Goal: Task Accomplishment & Management: Manage account settings

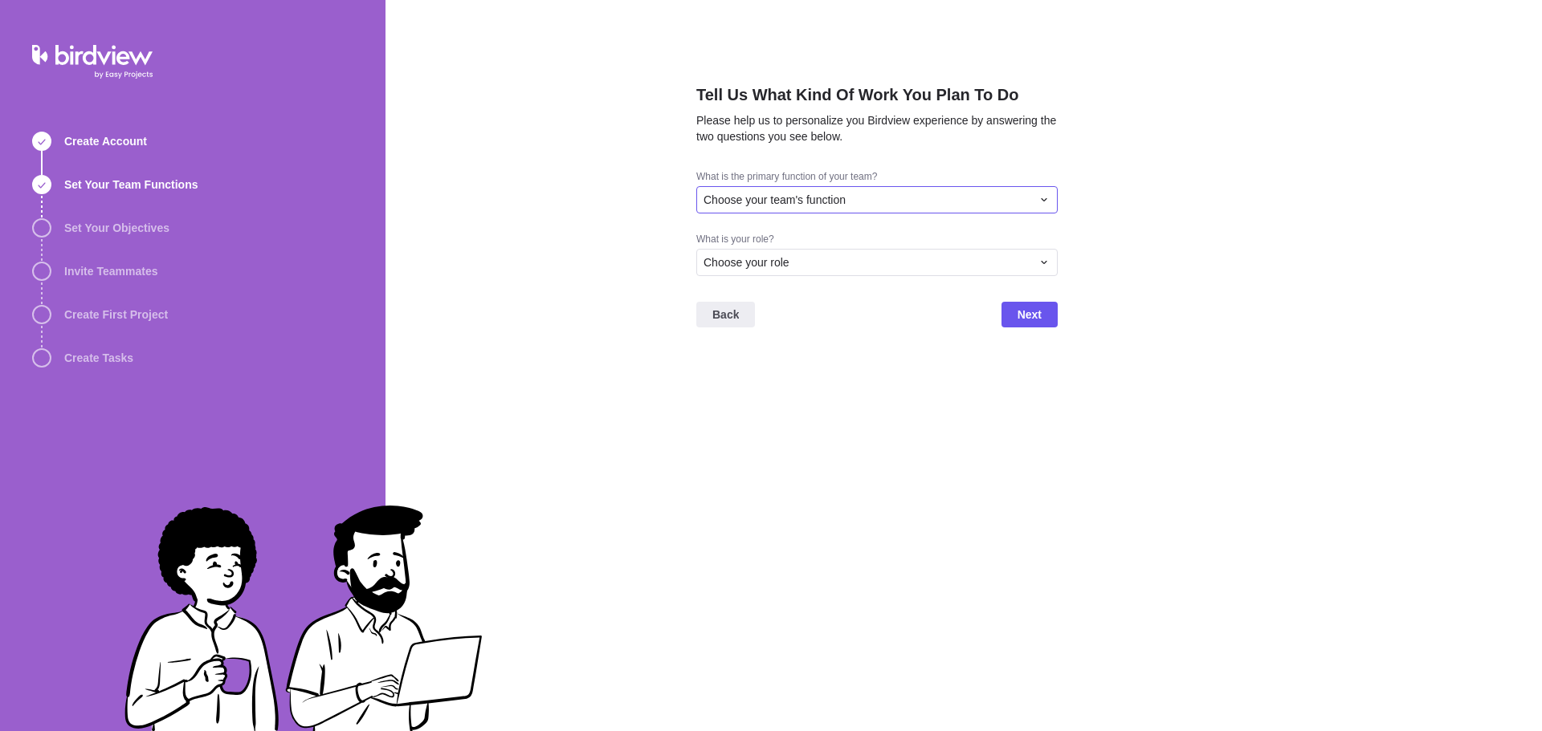
click at [825, 204] on span "Choose your team's function" at bounding box center [774, 200] width 142 height 16
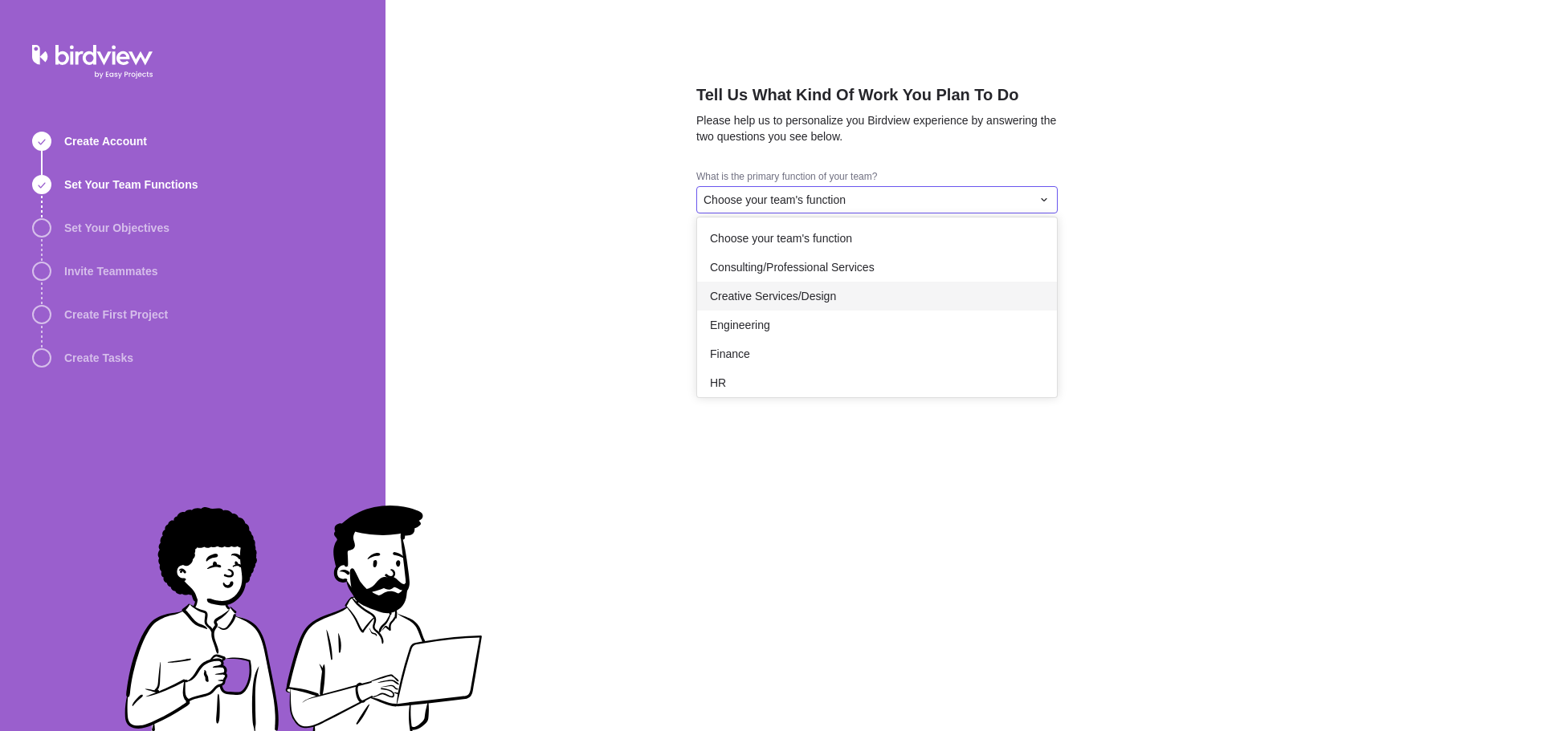
click at [786, 294] on span "Creative Services/Design" at bounding box center [773, 296] width 126 height 16
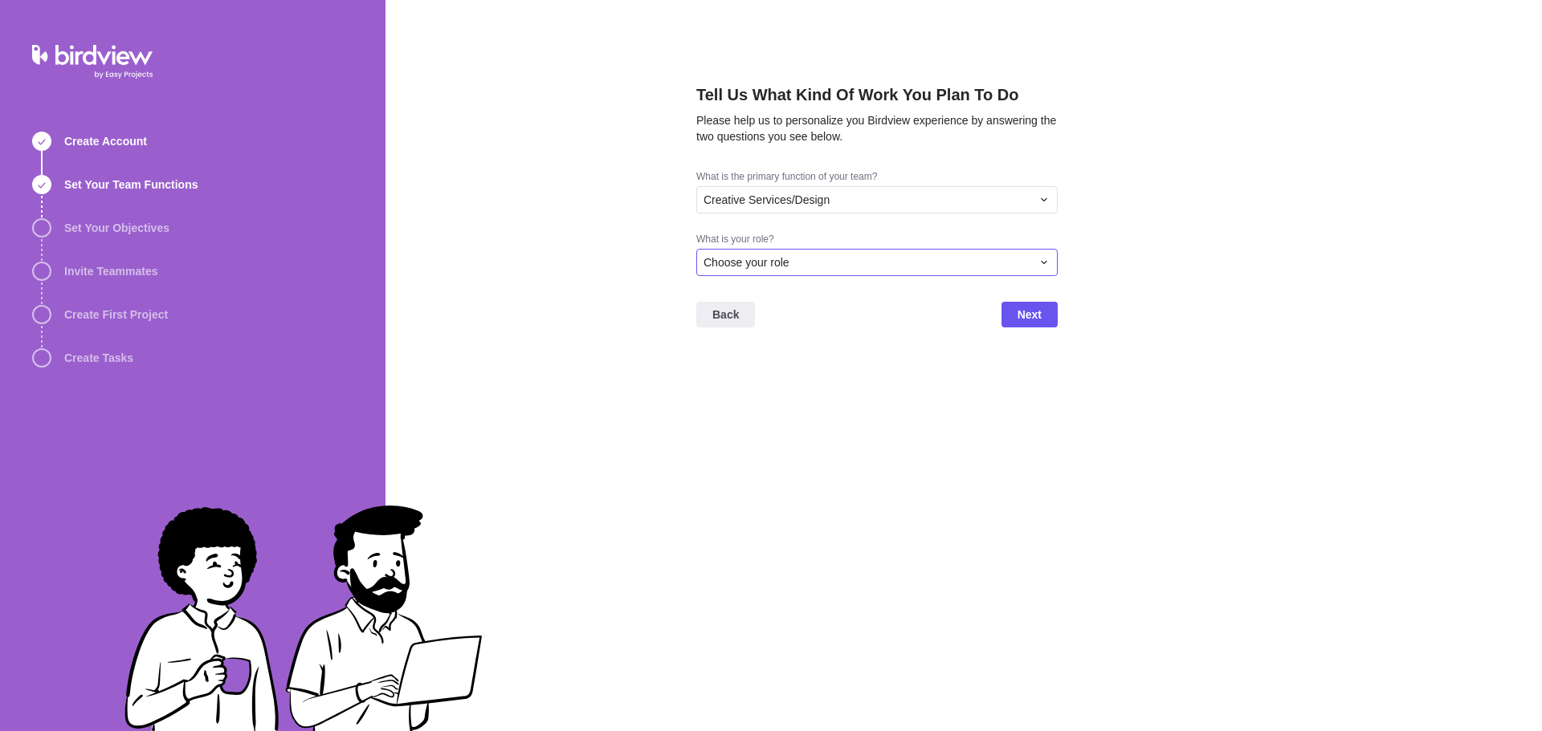
click at [886, 269] on div "Choose your role" at bounding box center [867, 263] width 328 height 16
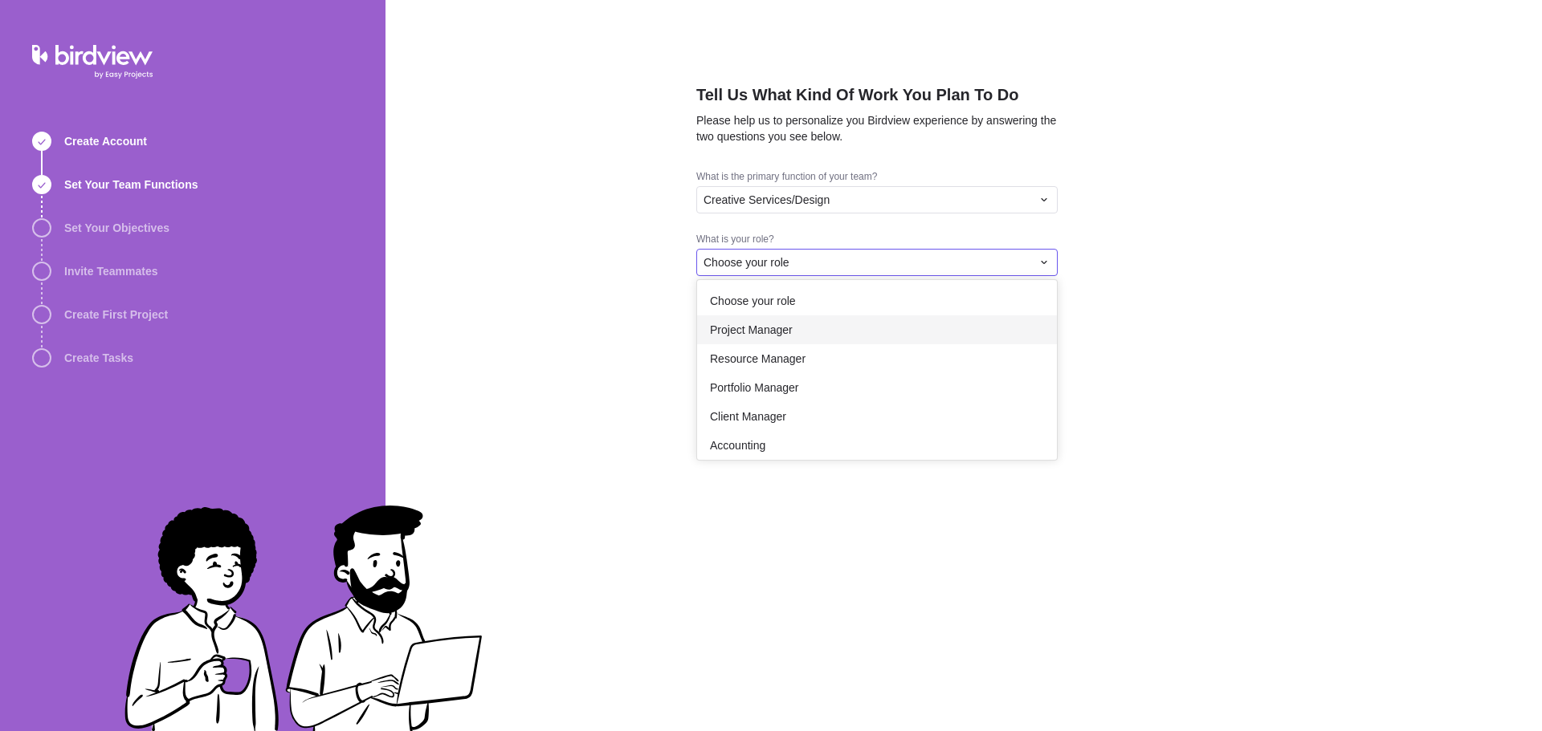
click at [824, 324] on div "Project Manager" at bounding box center [877, 330] width 360 height 29
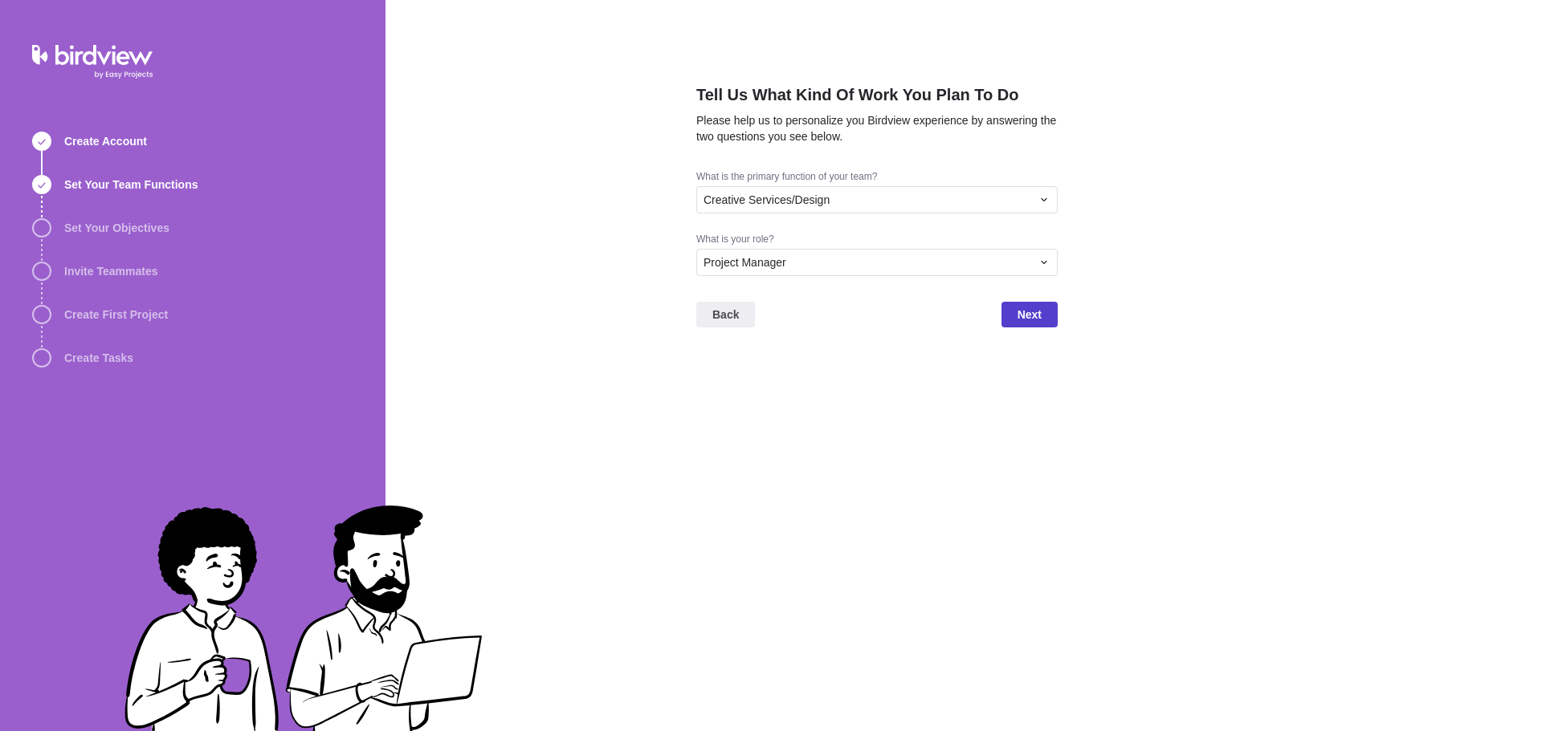
click at [1019, 316] on span "Next" at bounding box center [1029, 314] width 24 height 19
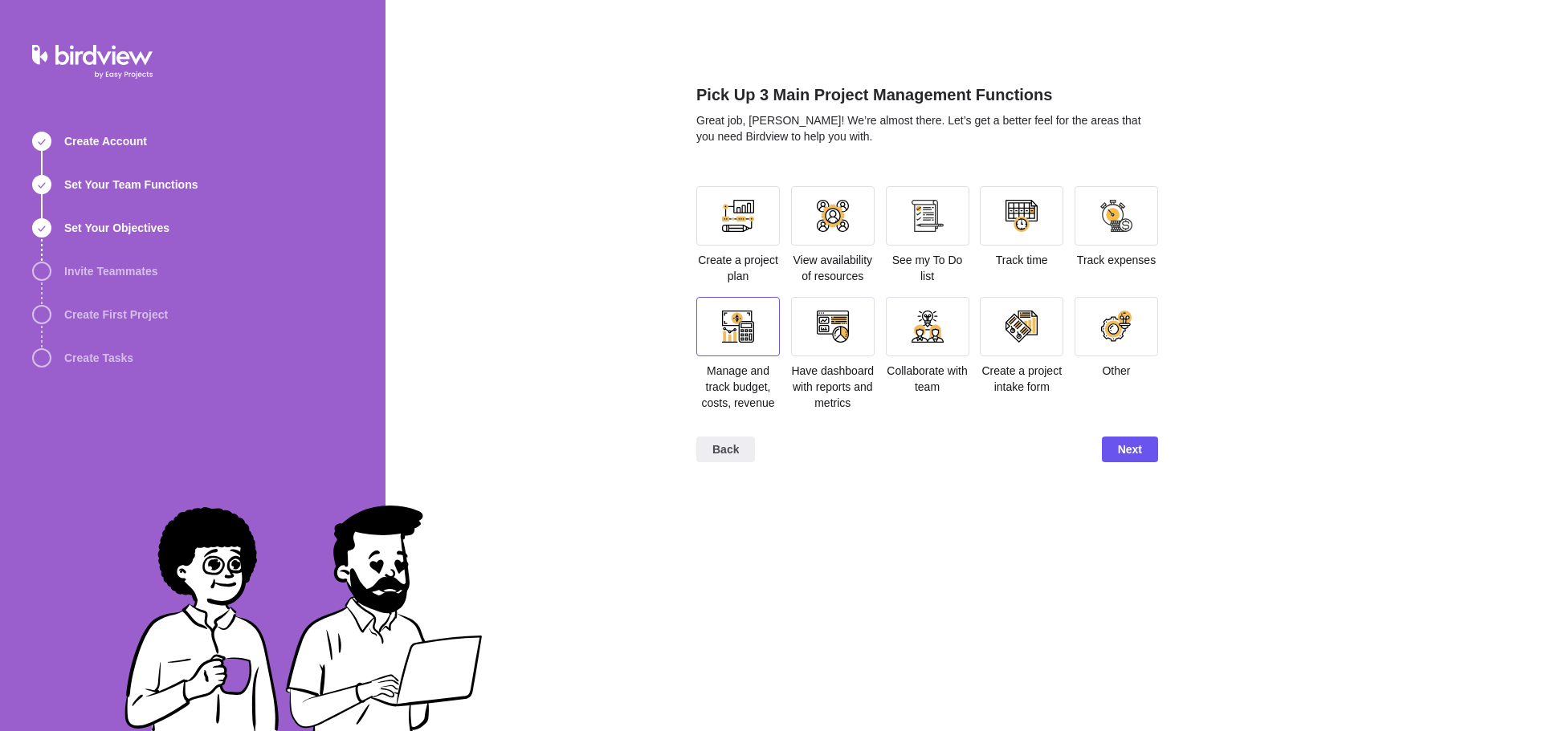
click at [734, 345] on div at bounding box center [738, 326] width 84 height 59
click at [1118, 454] on span "Next" at bounding box center [1130, 449] width 24 height 19
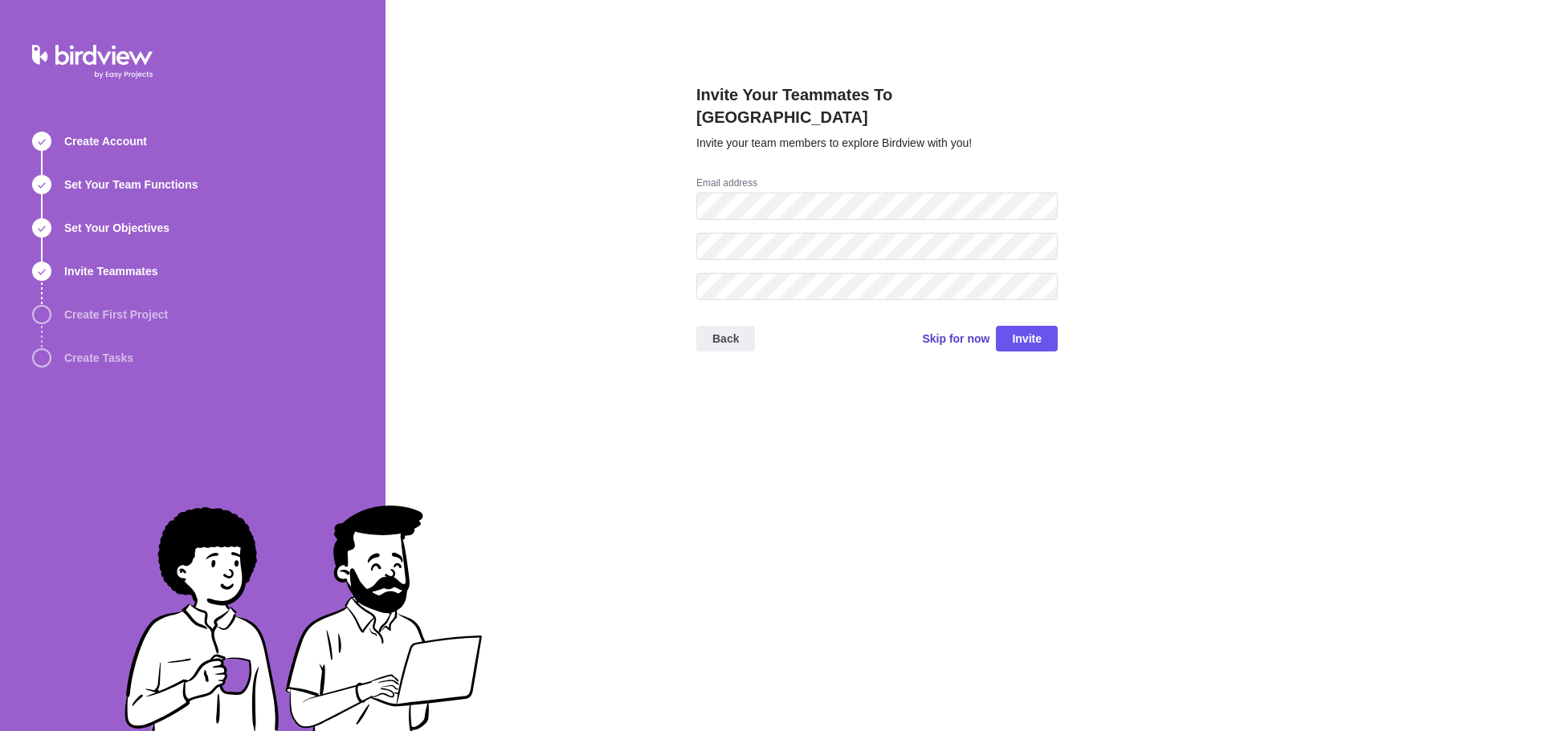
click at [965, 331] on span "Skip for now" at bounding box center [955, 339] width 67 height 16
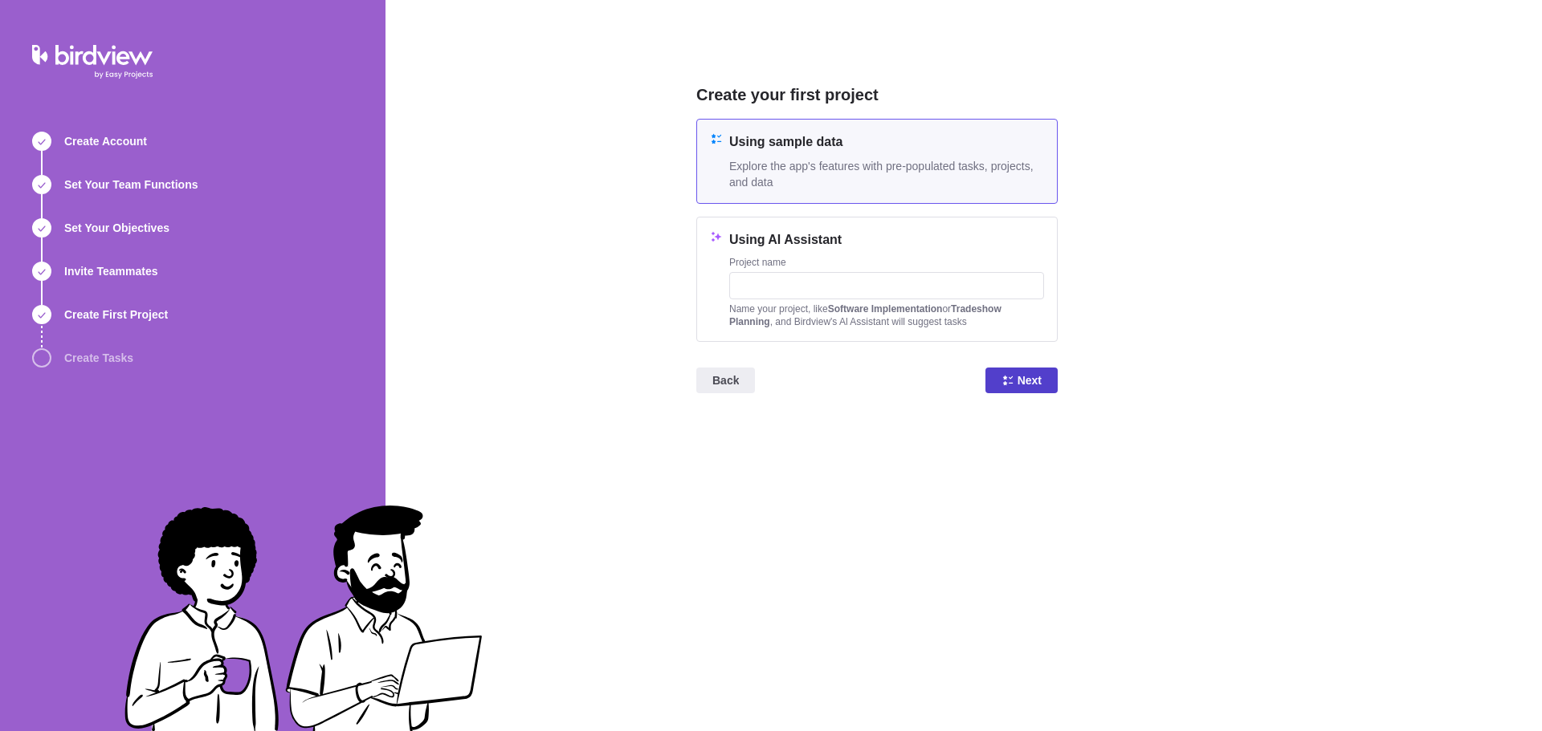
click at [1037, 372] on span "Next" at bounding box center [1029, 380] width 24 height 19
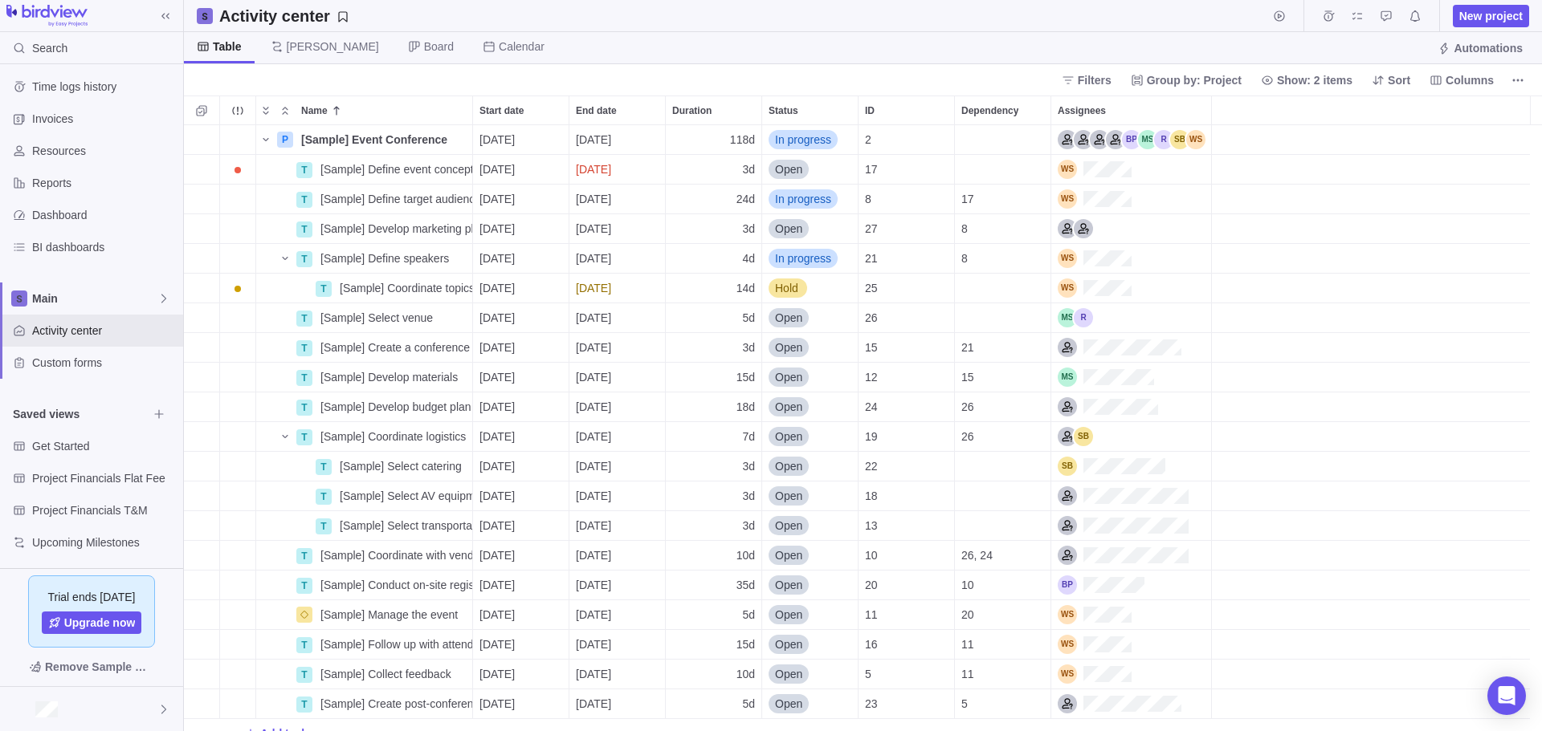
scroll to position [10, 0]
click at [135, 703] on div at bounding box center [91, 709] width 183 height 44
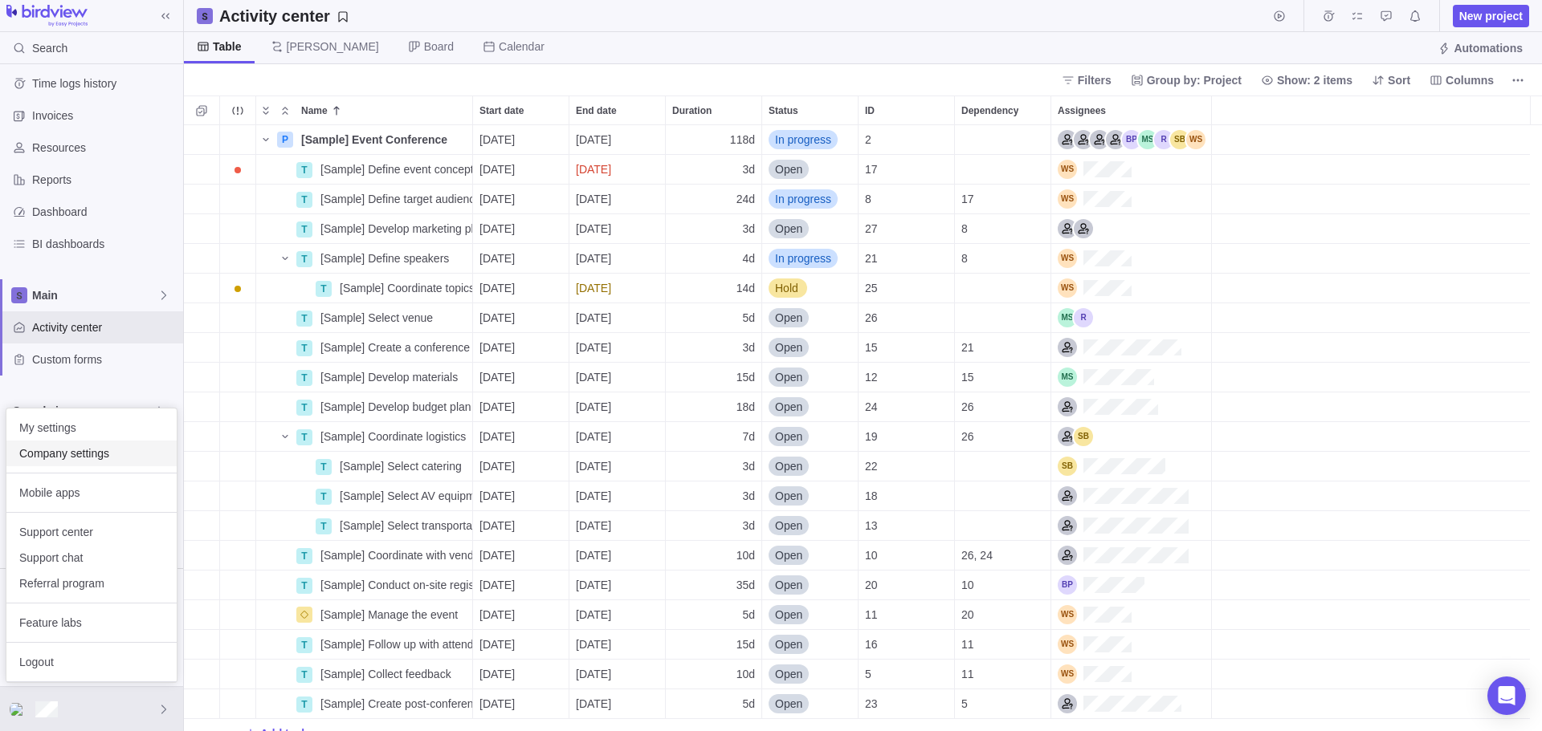
click at [59, 450] on span "Company settings" at bounding box center [91, 454] width 145 height 16
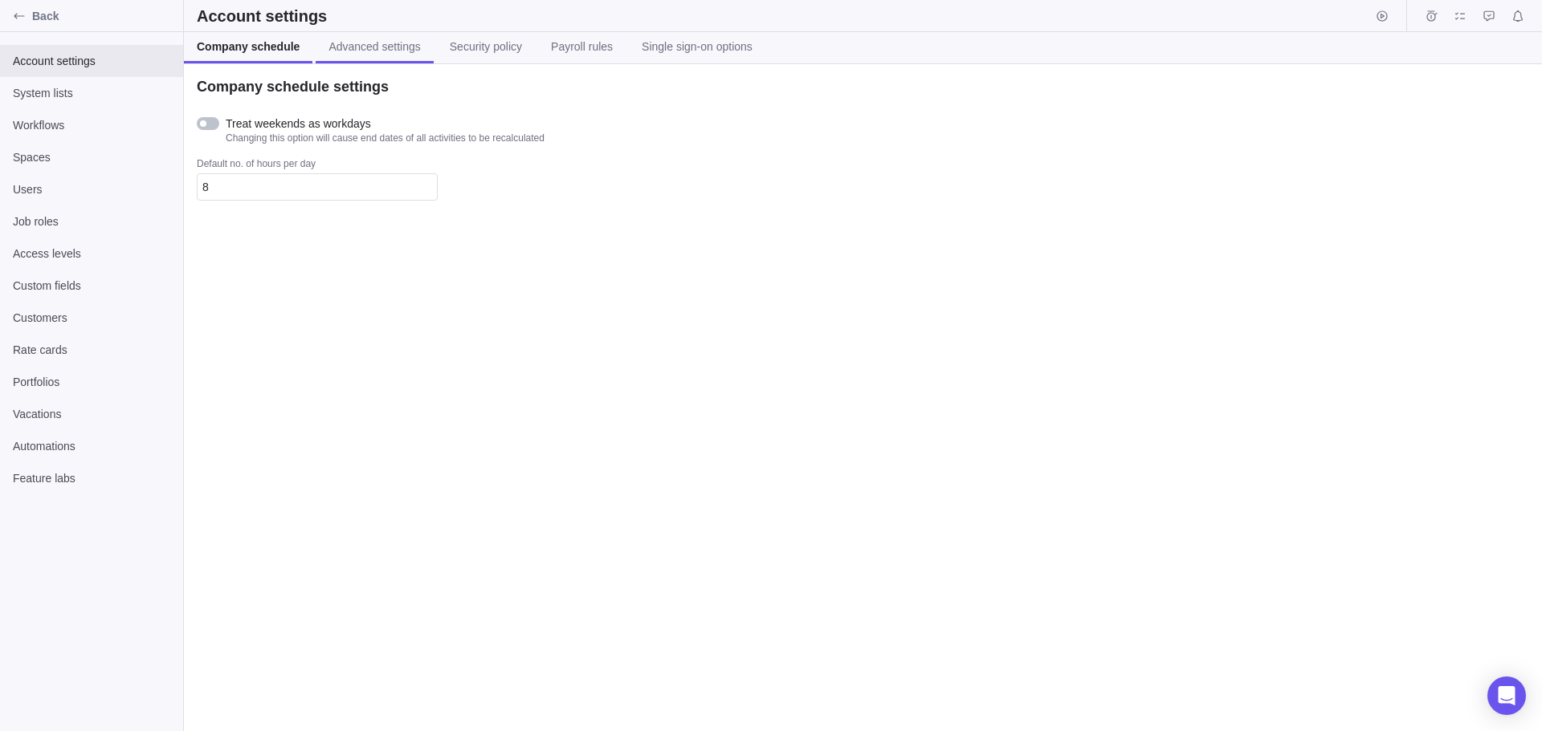
click at [364, 60] on link "Advanced settings" at bounding box center [374, 47] width 117 height 31
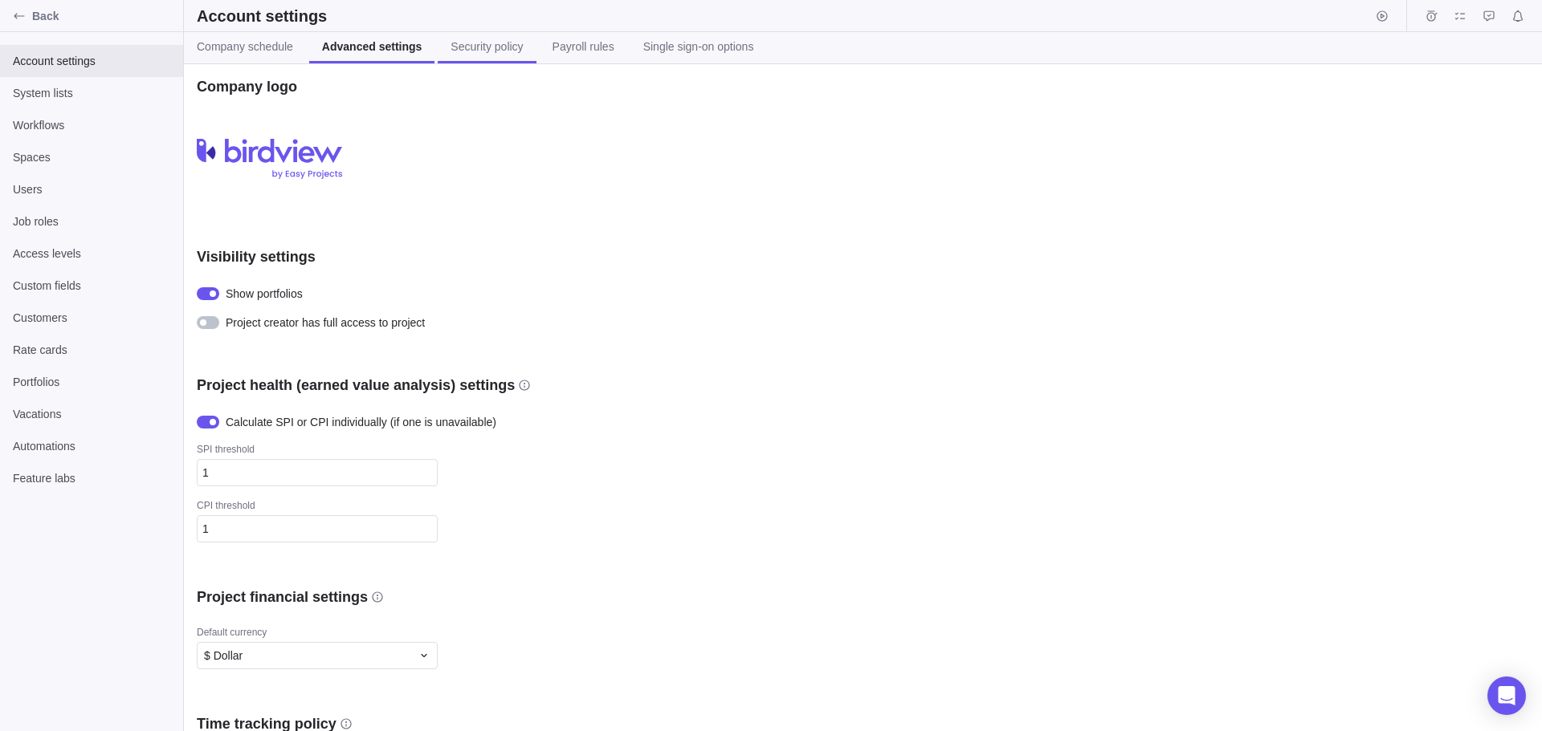
click at [461, 44] on span "Security policy" at bounding box center [486, 47] width 72 height 16
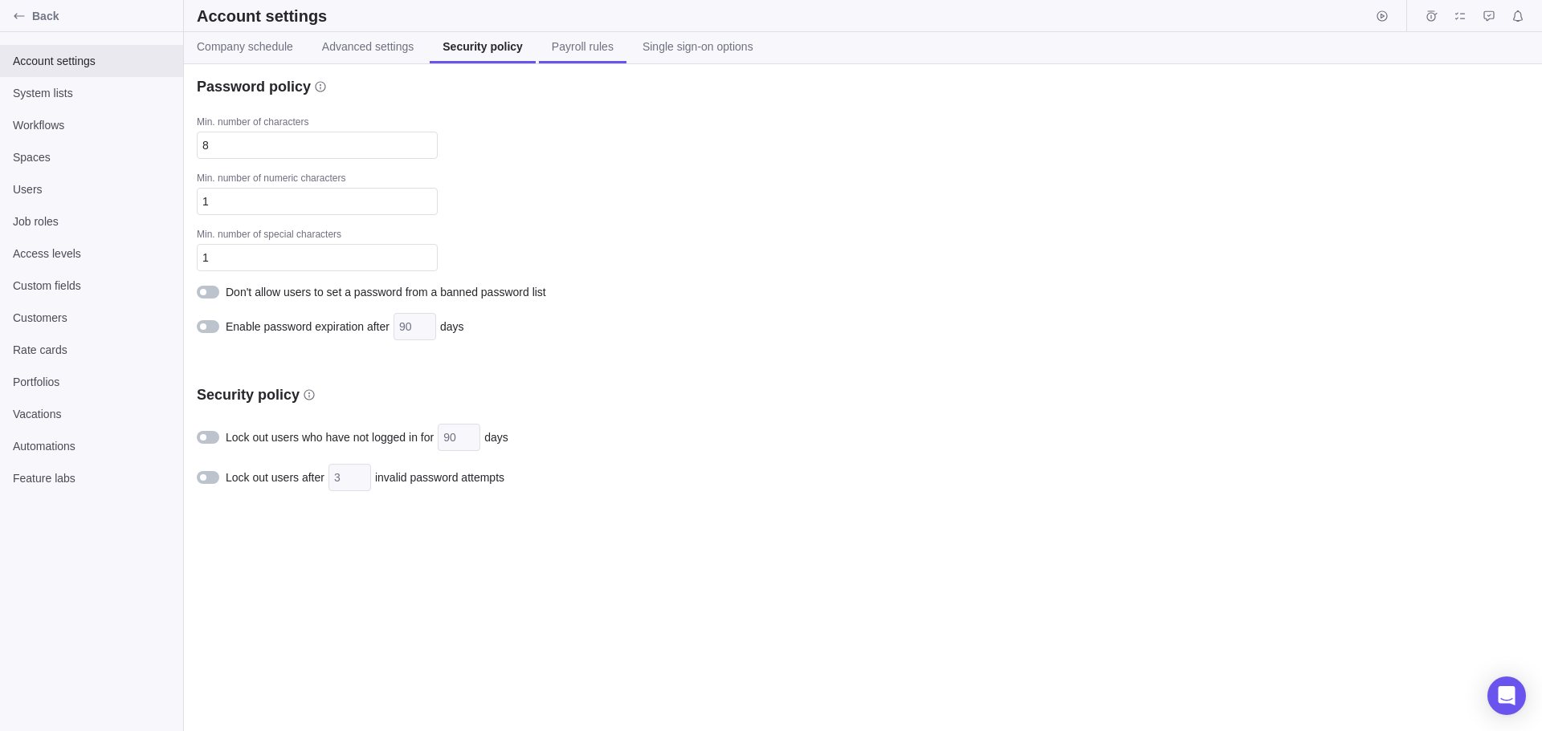
click at [573, 41] on span "Payroll rules" at bounding box center [583, 47] width 62 height 16
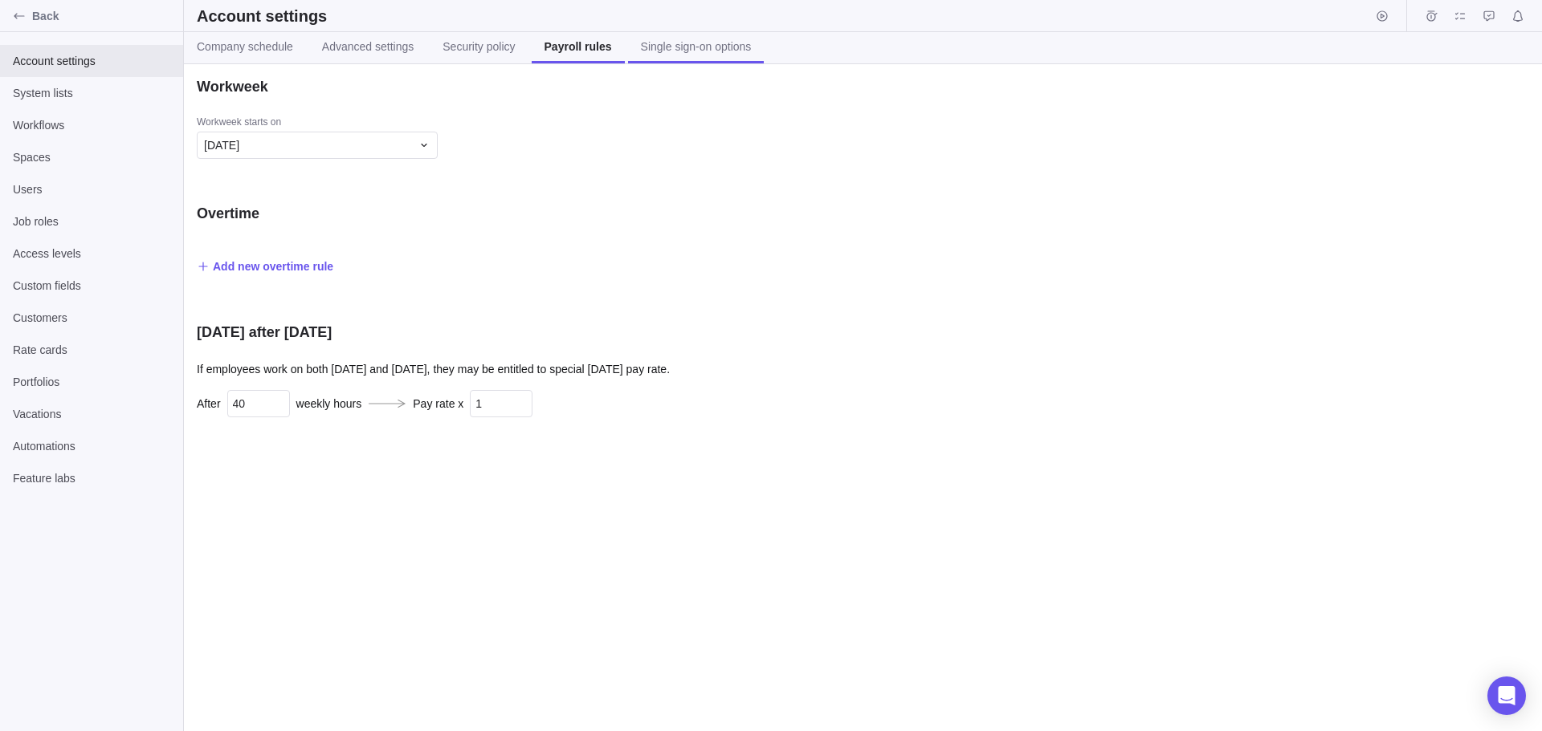
click at [674, 48] on span "Single sign-on options" at bounding box center [696, 47] width 111 height 16
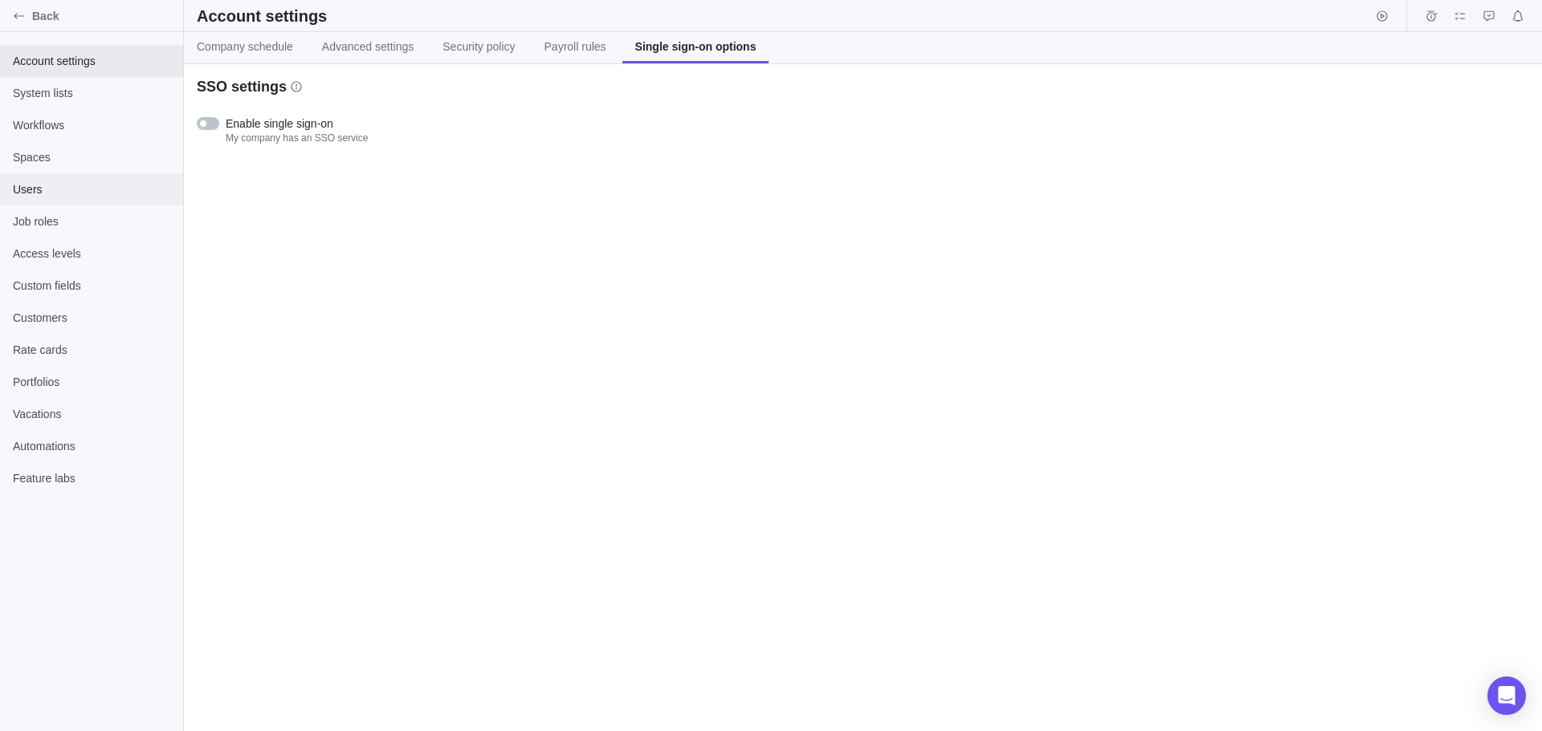
click at [39, 178] on div "Users" at bounding box center [91, 189] width 183 height 32
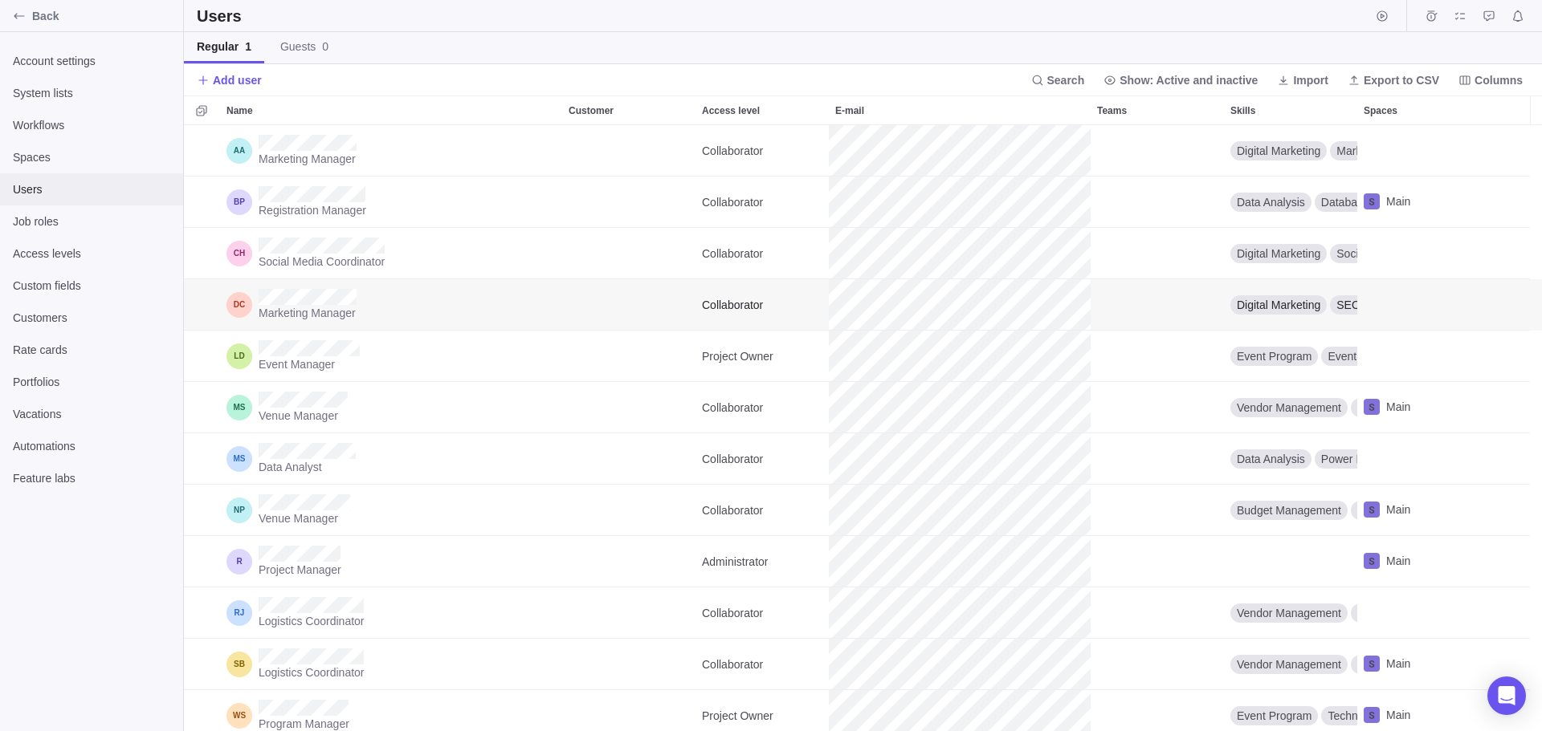
scroll to position [594, 1346]
click at [1400, 18] on div at bounding box center [1450, 15] width 158 height 31
click at [56, 23] on div "Back" at bounding box center [91, 16] width 183 height 32
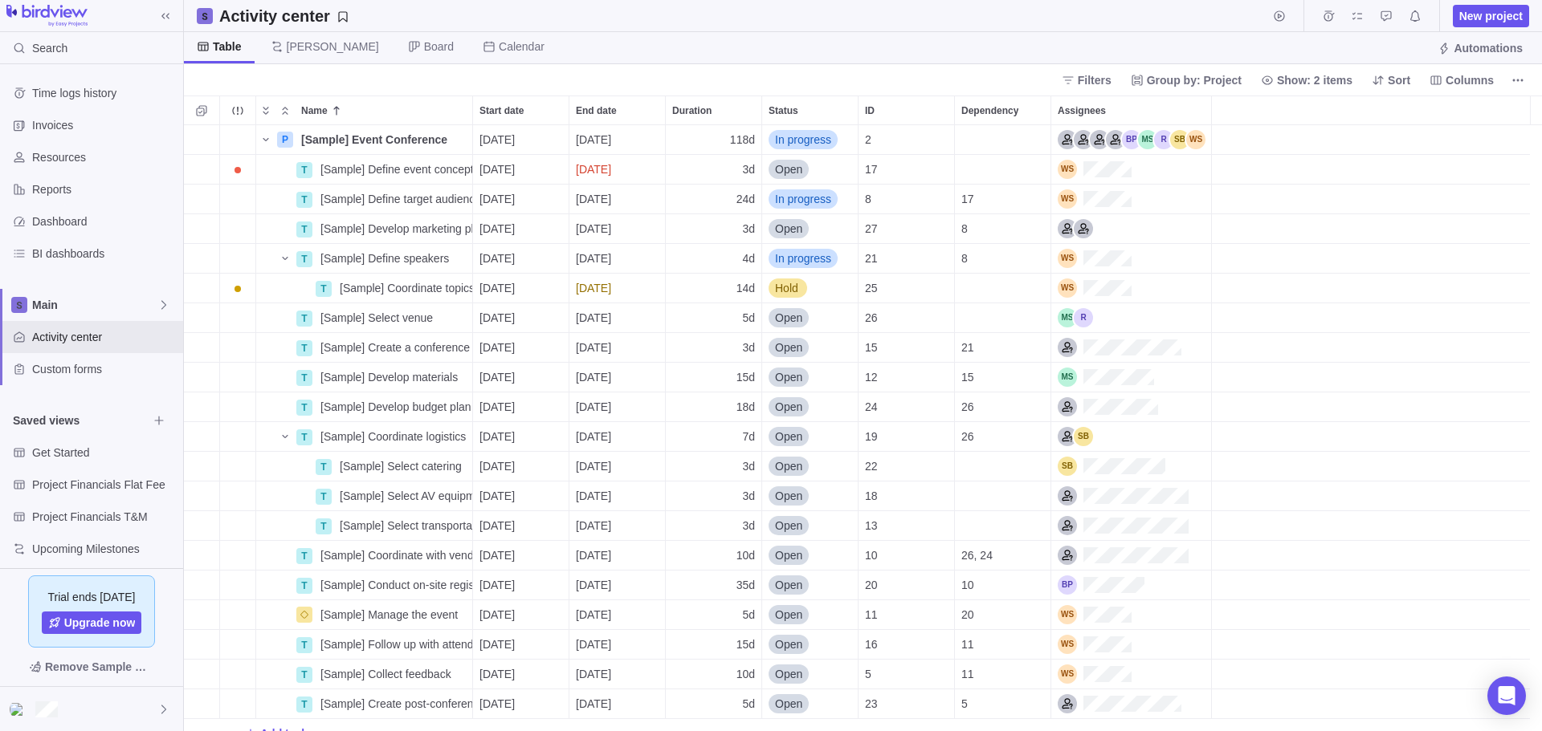
scroll to position [594, 1346]
click at [162, 715] on icon at bounding box center [163, 709] width 13 height 13
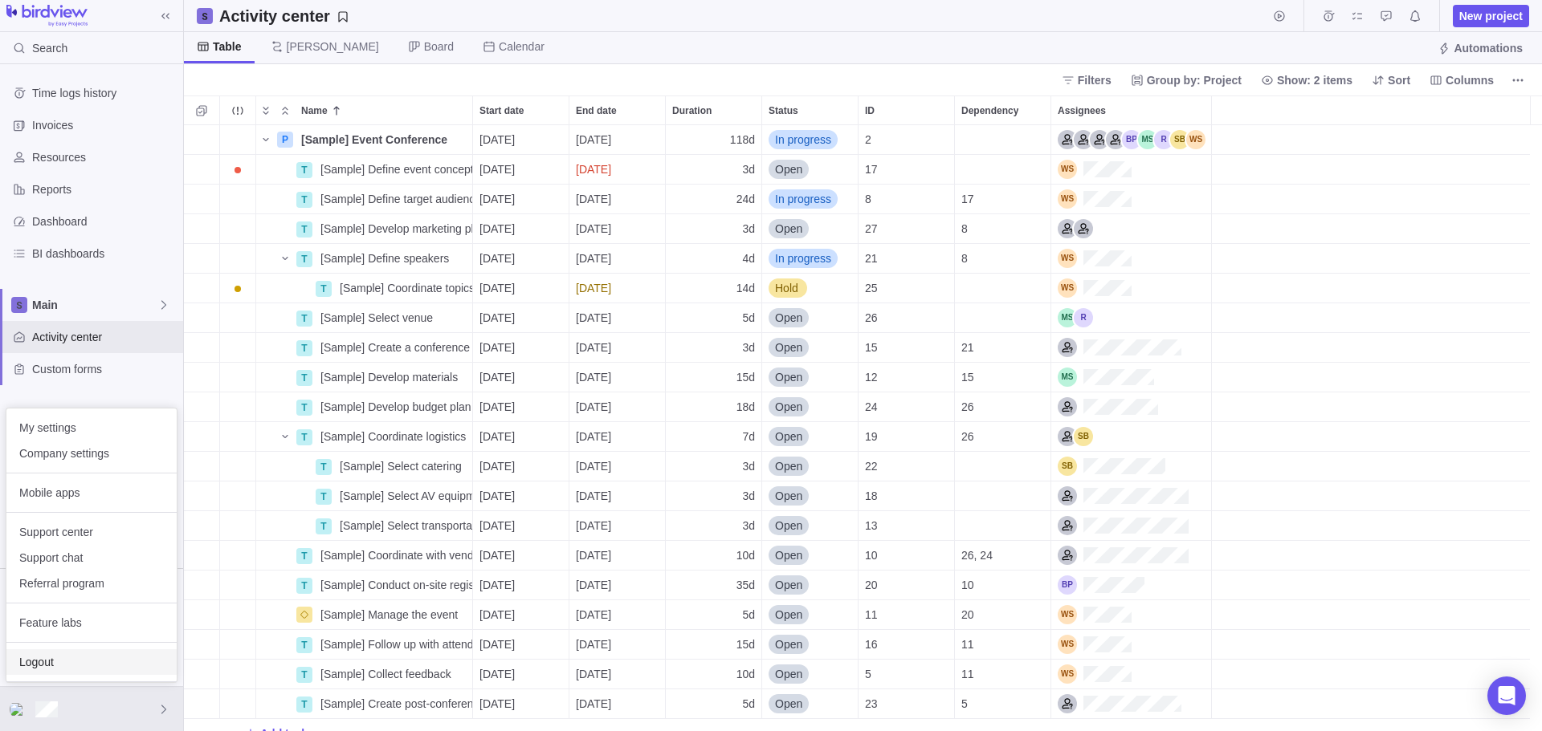
click at [88, 655] on span "Logout" at bounding box center [91, 662] width 145 height 16
